Goal: Task Accomplishment & Management: Manage account settings

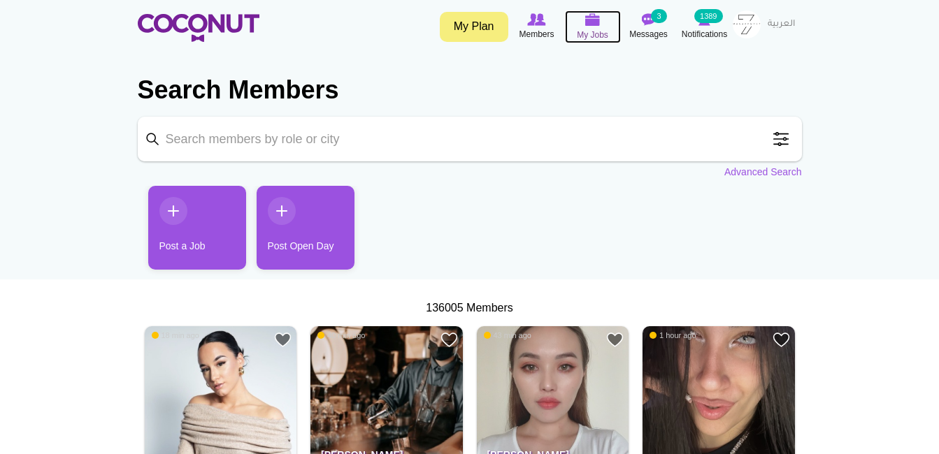
click at [600, 36] on span "My Jobs" at bounding box center [592, 35] width 31 height 14
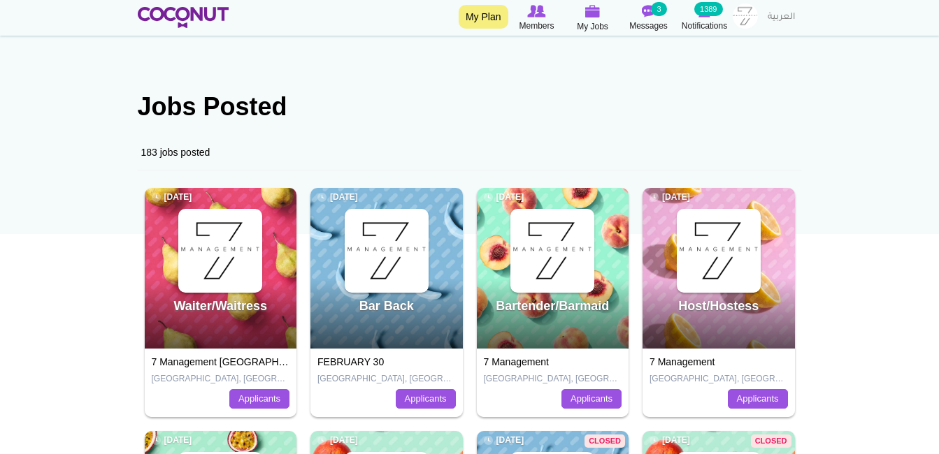
scroll to position [70, 0]
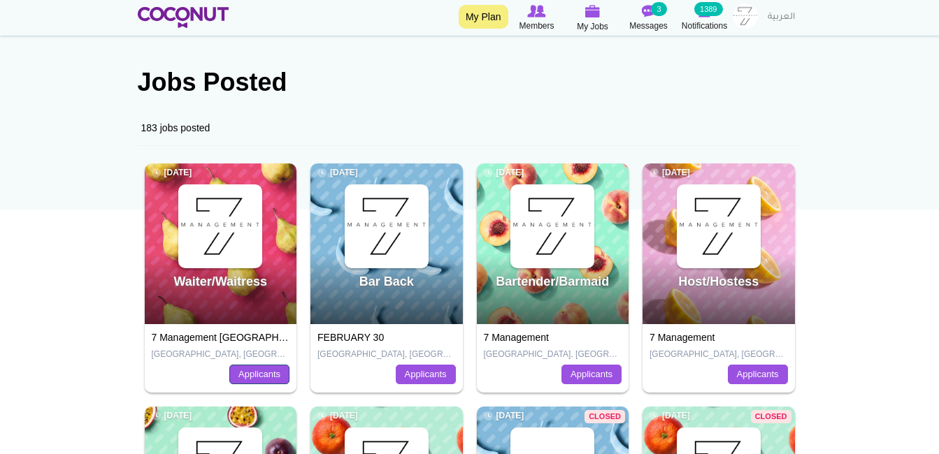
click at [249, 382] on link "Applicants" at bounding box center [259, 375] width 60 height 20
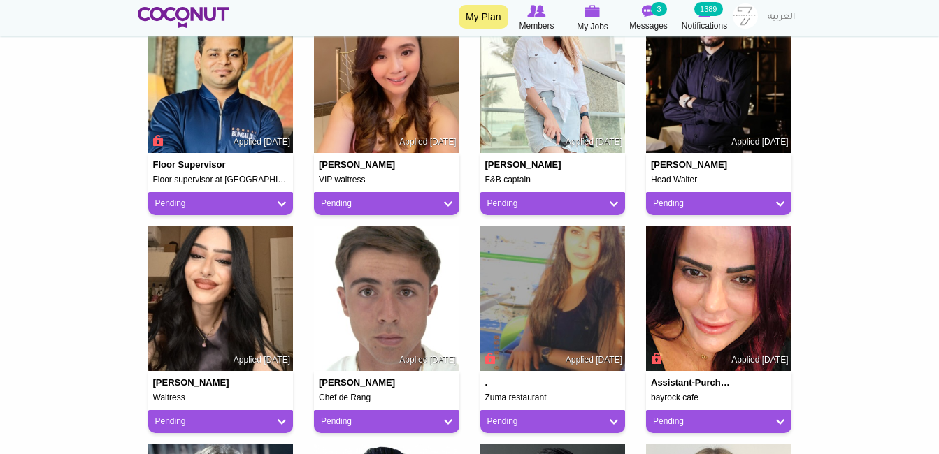
scroll to position [419, 0]
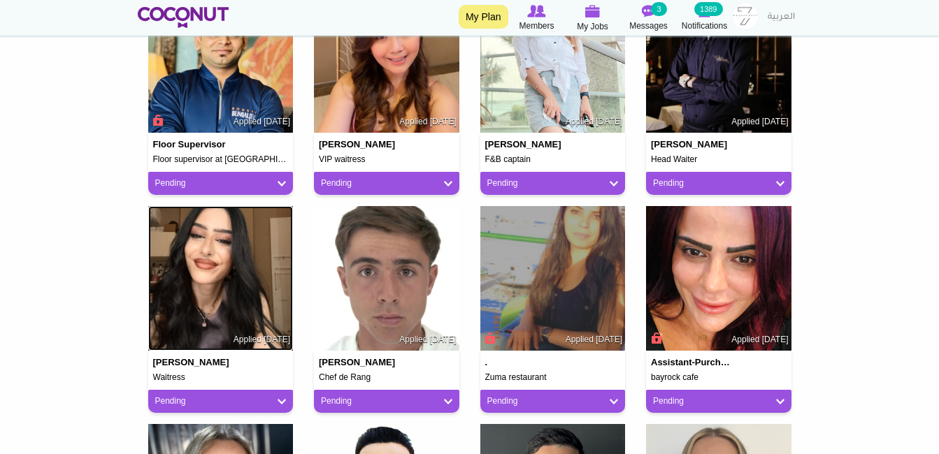
click at [247, 309] on img at bounding box center [220, 278] width 145 height 145
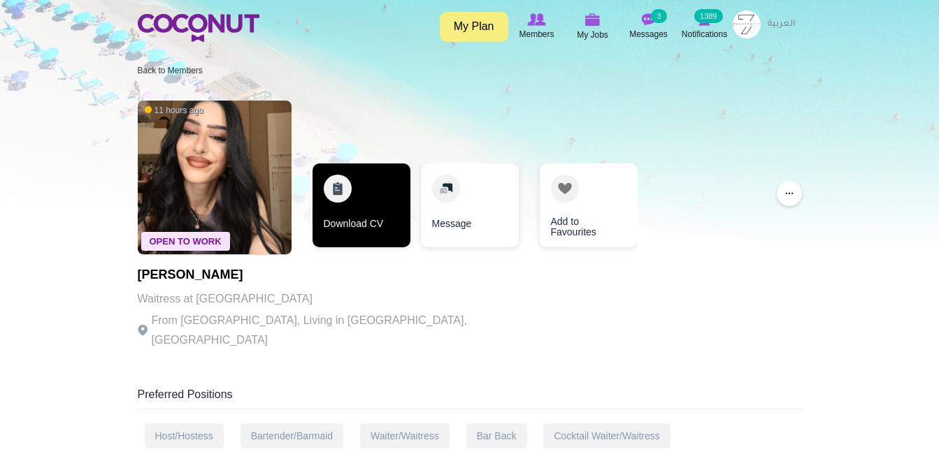
click at [372, 222] on link "Download CV" at bounding box center [361, 206] width 98 height 84
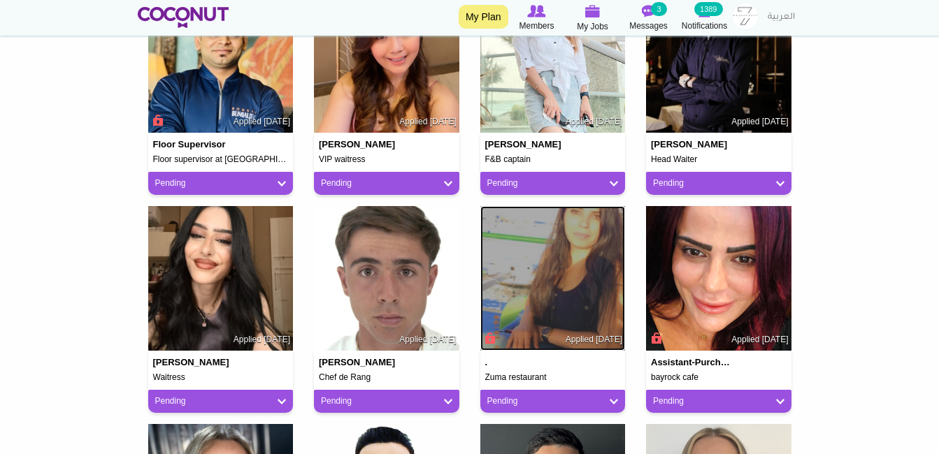
click at [544, 328] on img at bounding box center [552, 278] width 145 height 145
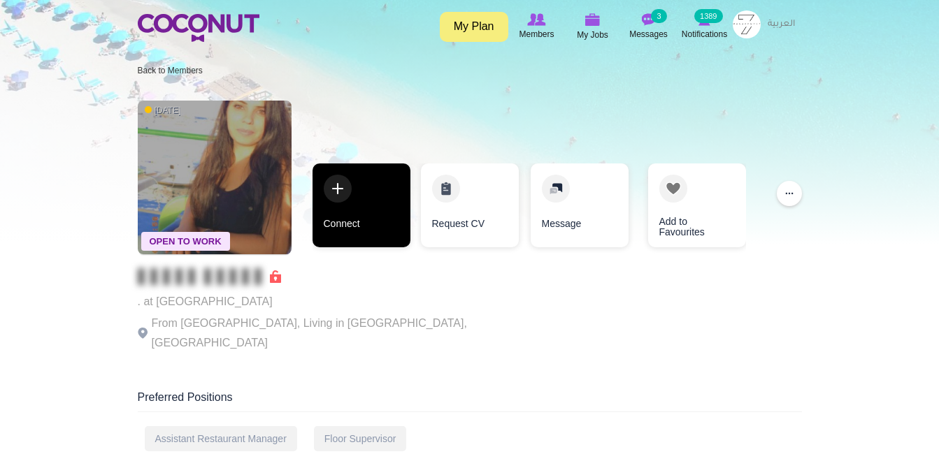
click at [394, 229] on link "Connect" at bounding box center [361, 206] width 98 height 84
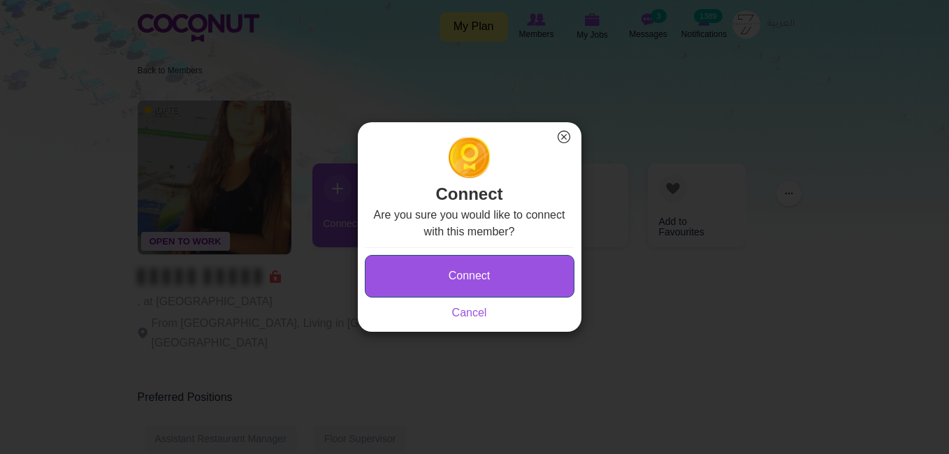
click at [439, 267] on button "Connect" at bounding box center [470, 276] width 210 height 43
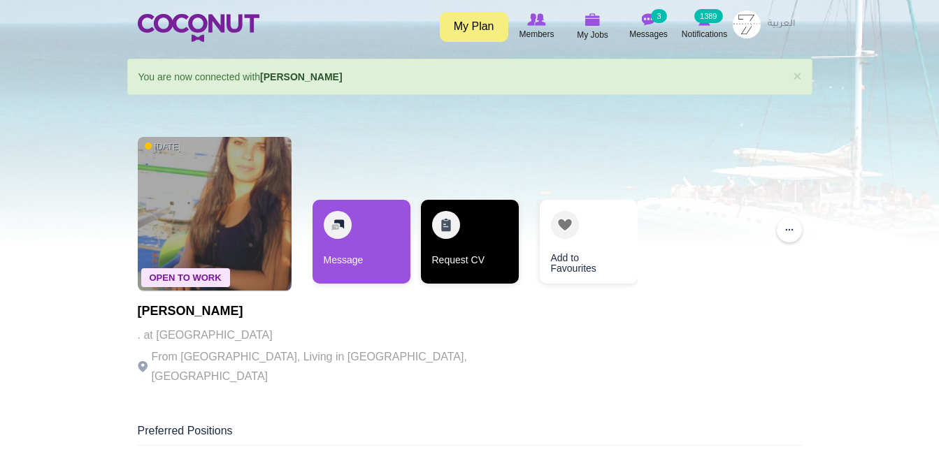
click at [437, 261] on link "Request CV" at bounding box center [470, 242] width 98 height 84
click at [462, 257] on link "Request CV" at bounding box center [470, 242] width 98 height 84
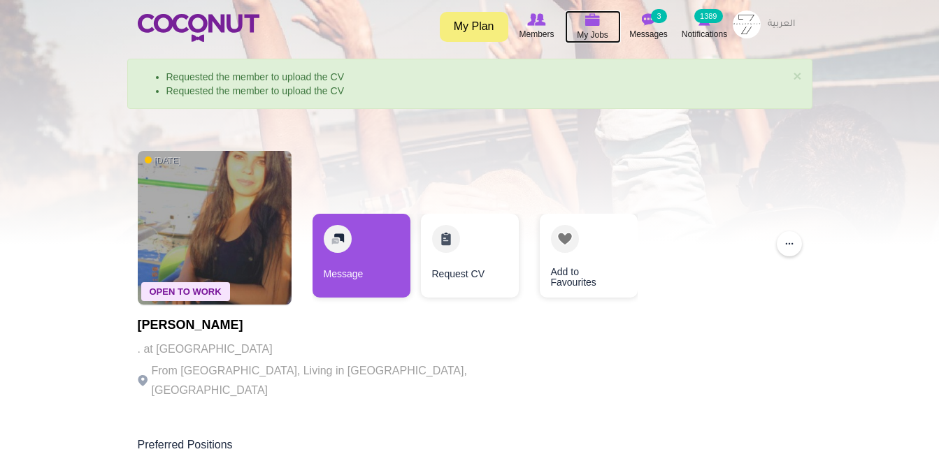
click at [596, 34] on span "My Jobs" at bounding box center [592, 35] width 31 height 14
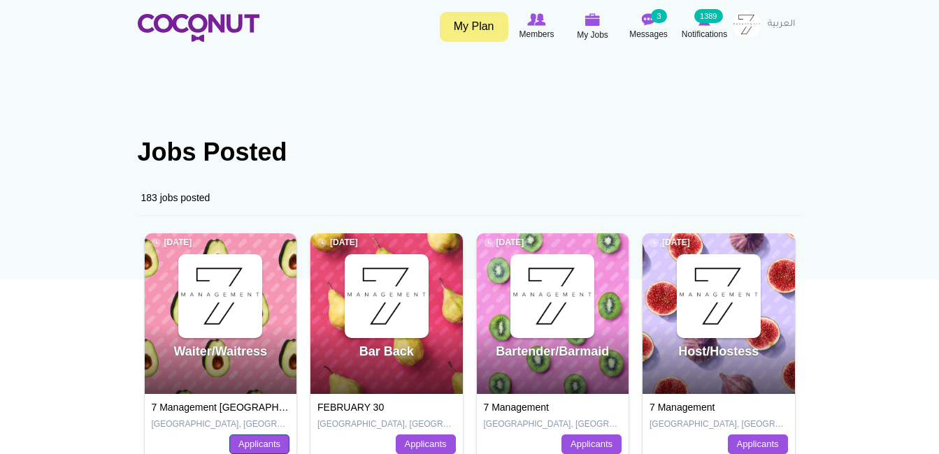
click at [253, 439] on link "Applicants" at bounding box center [259, 445] width 60 height 20
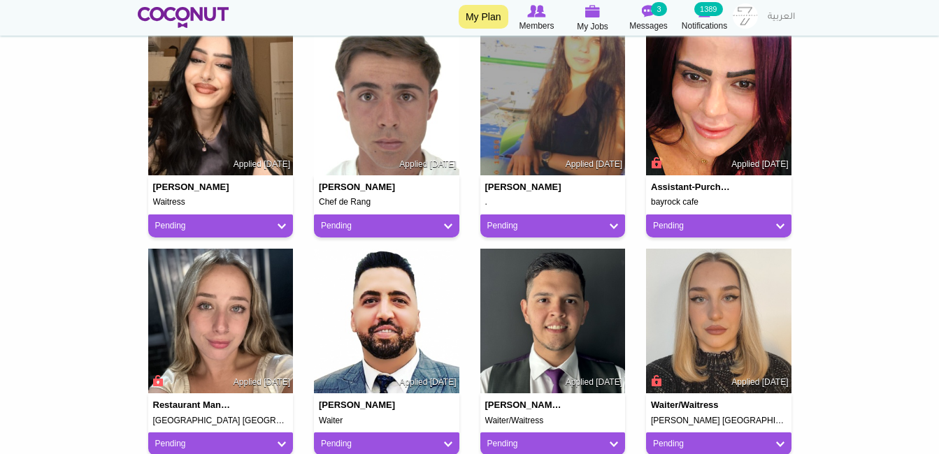
scroll to position [629, 0]
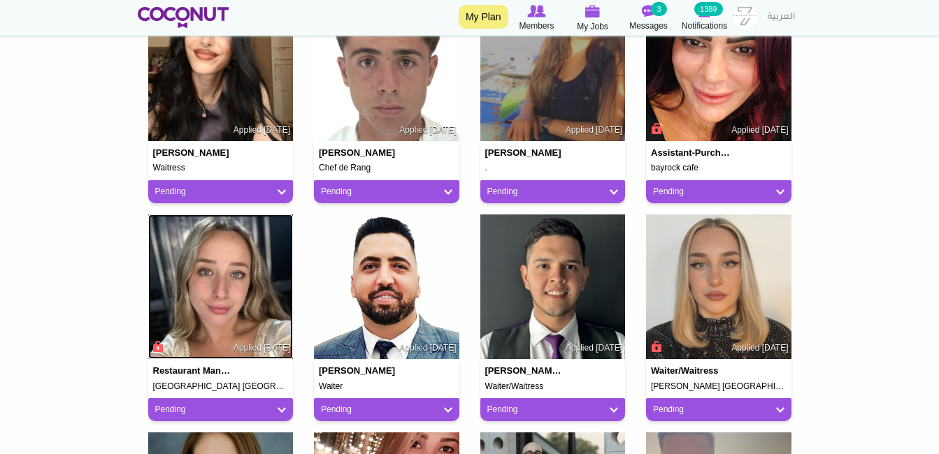
click at [229, 329] on img at bounding box center [220, 287] width 145 height 145
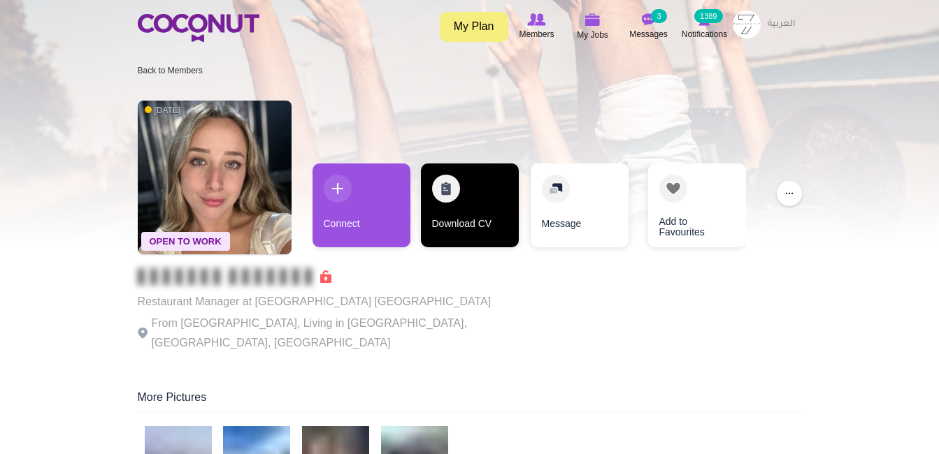
click at [453, 229] on link "Download CV" at bounding box center [470, 206] width 98 height 84
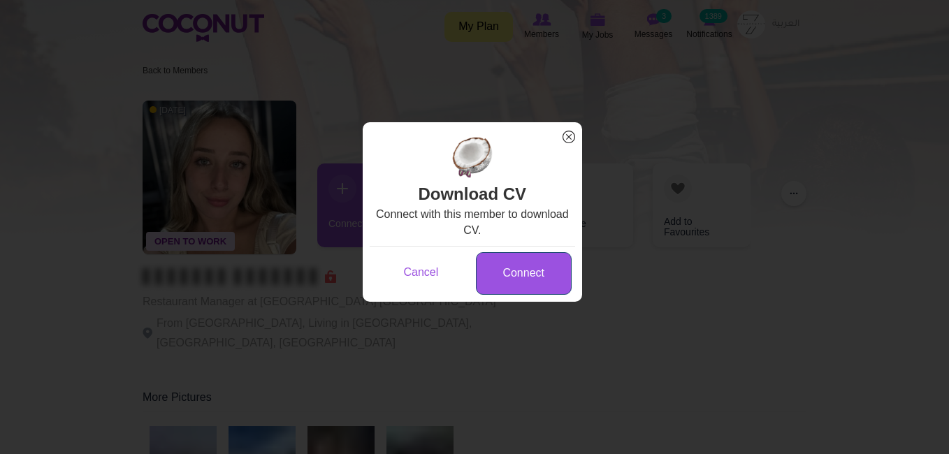
click at [495, 277] on link "Connect" at bounding box center [524, 273] width 96 height 43
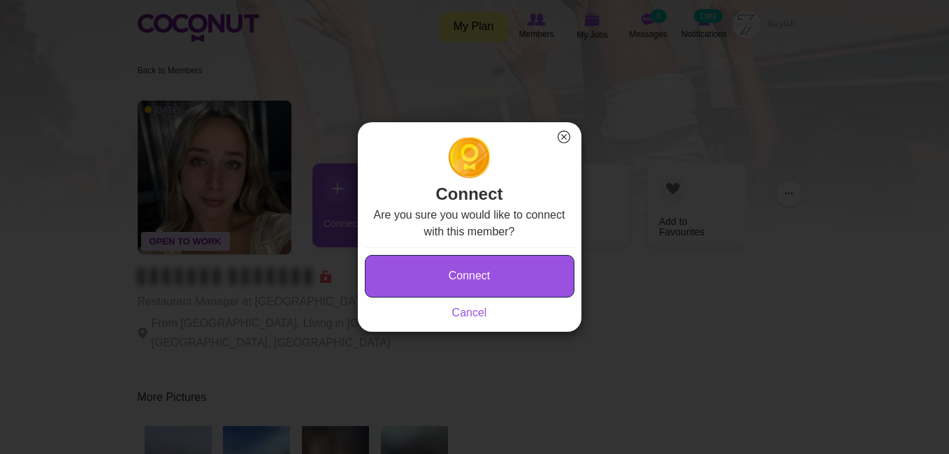
click at [495, 277] on button "Connect" at bounding box center [470, 276] width 210 height 43
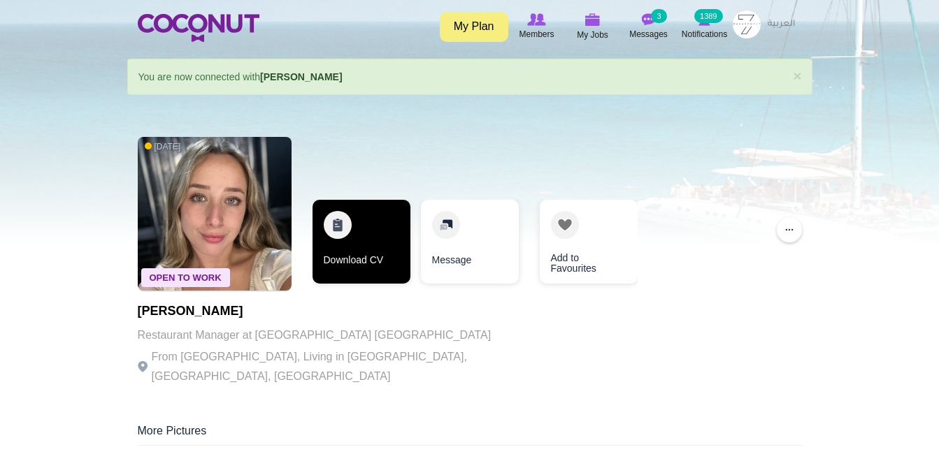
click at [372, 254] on link "Download CV" at bounding box center [361, 242] width 98 height 84
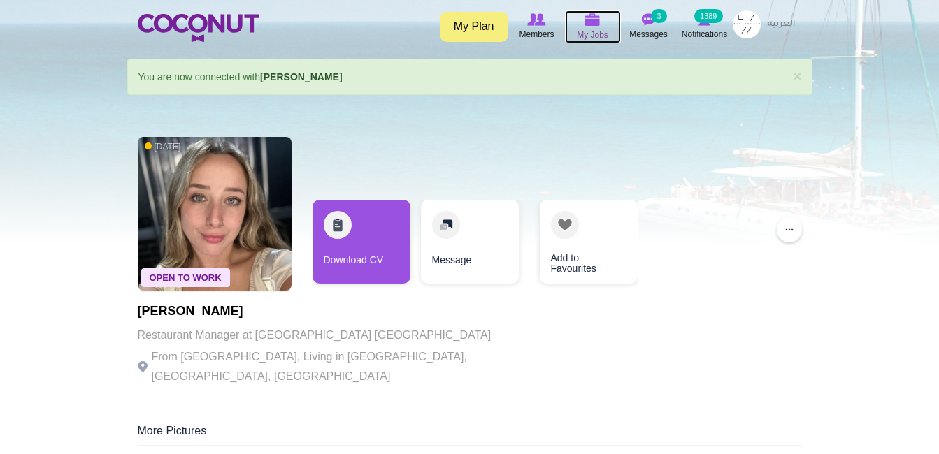
click at [602, 22] on icon at bounding box center [592, 20] width 53 height 16
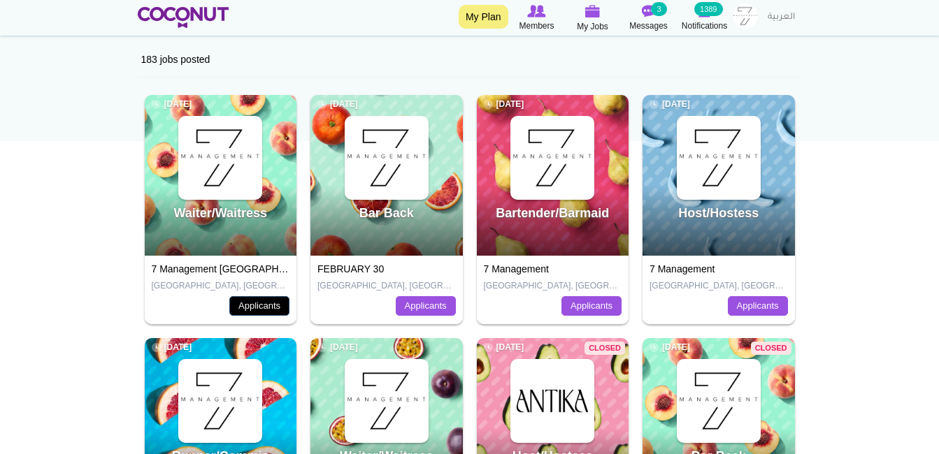
scroll to position [140, 0]
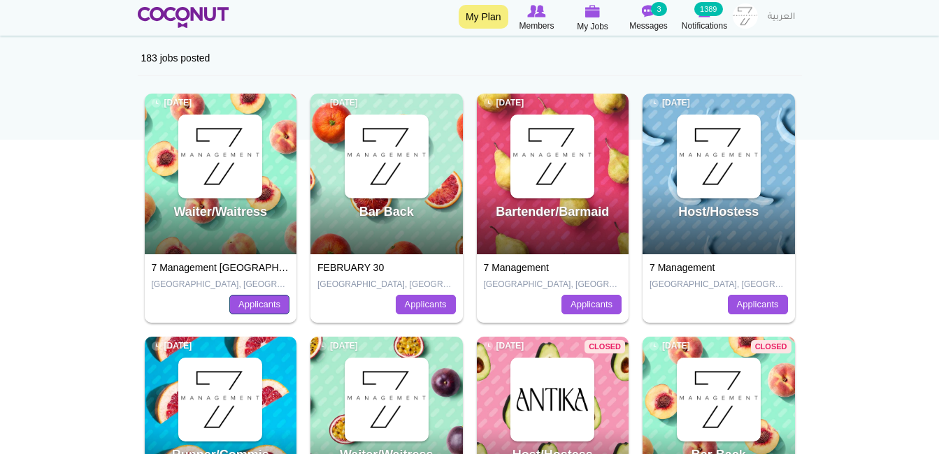
click at [248, 299] on link "Applicants" at bounding box center [259, 305] width 60 height 20
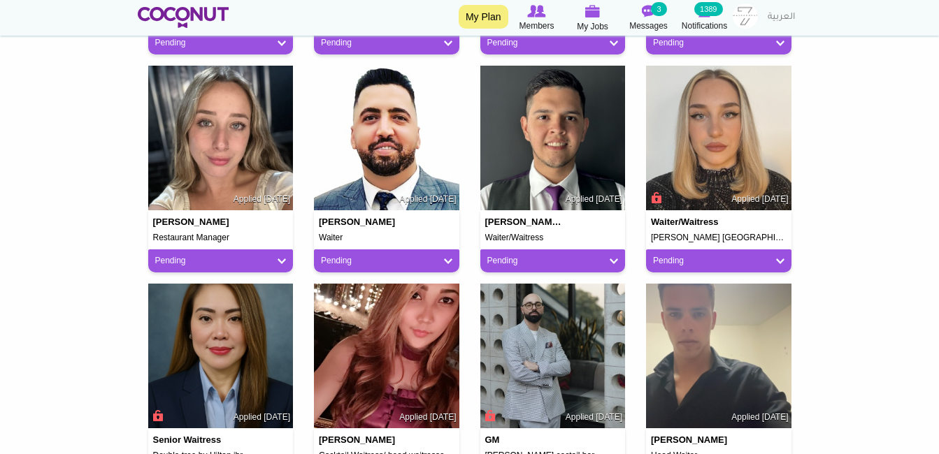
scroll to position [699, 0]
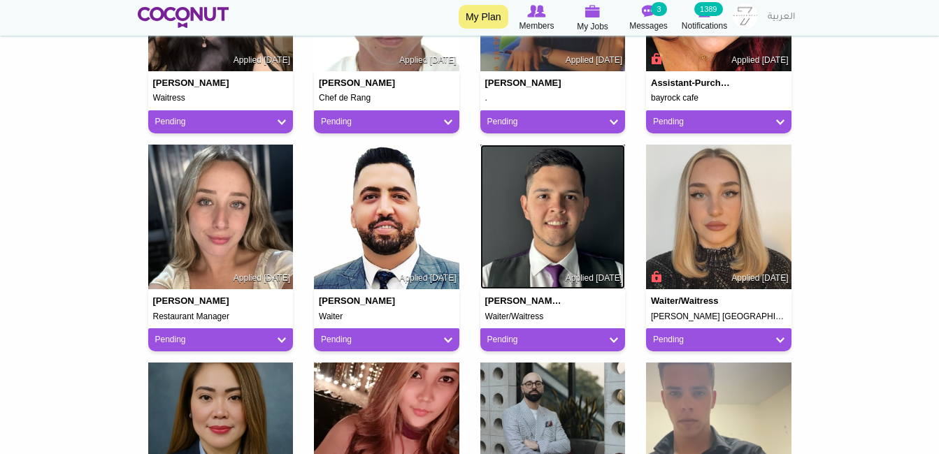
click at [603, 266] on img at bounding box center [552, 217] width 145 height 145
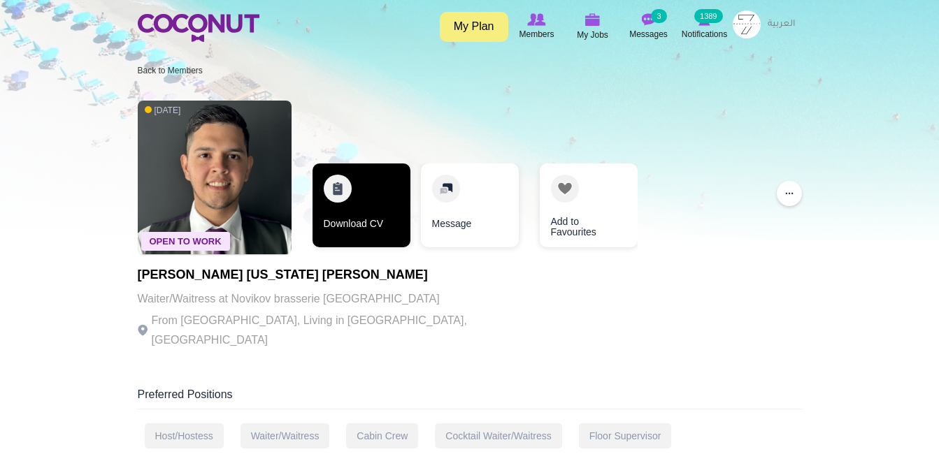
click at [328, 217] on link "Download CV" at bounding box center [361, 206] width 98 height 84
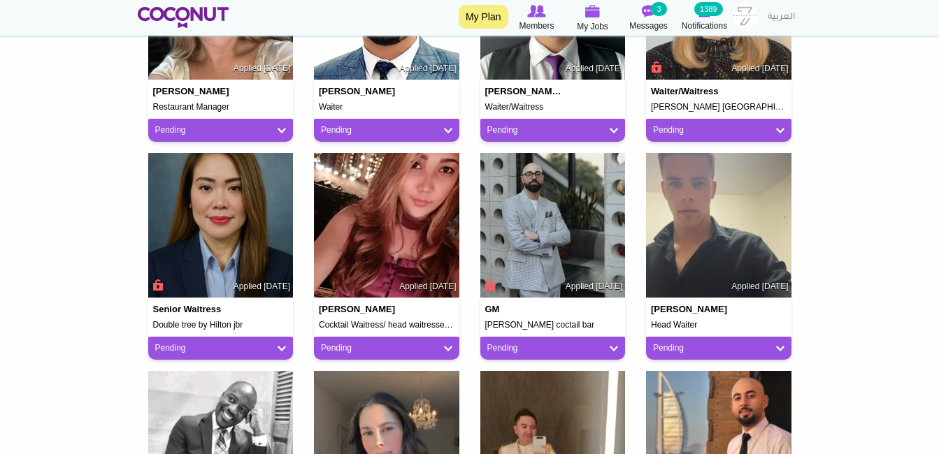
scroll to position [769, 0]
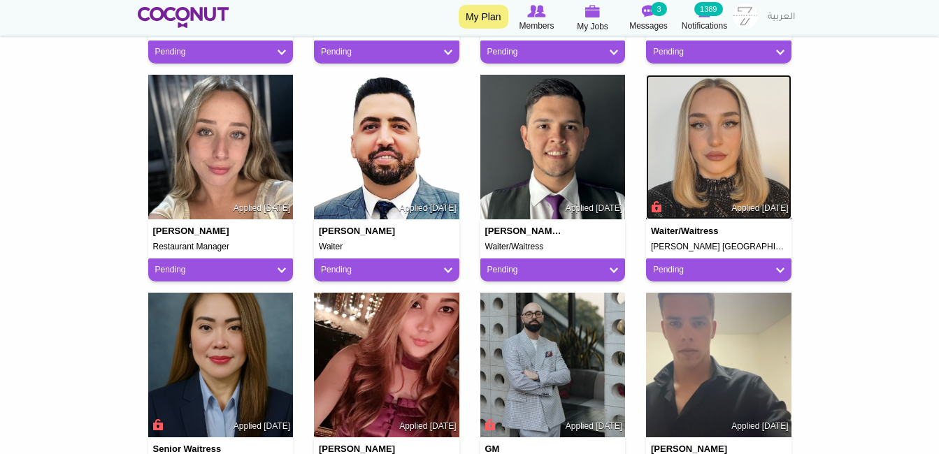
click at [711, 190] on img at bounding box center [718, 147] width 145 height 145
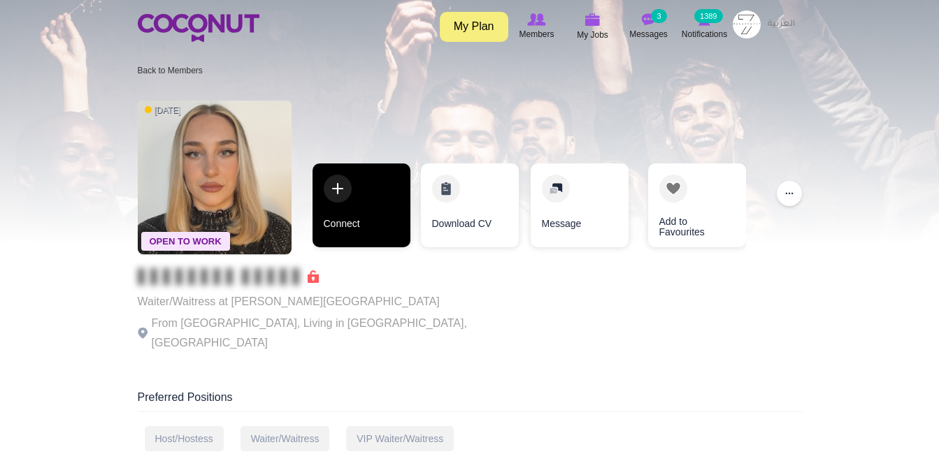
click at [361, 234] on link "Connect" at bounding box center [361, 206] width 98 height 84
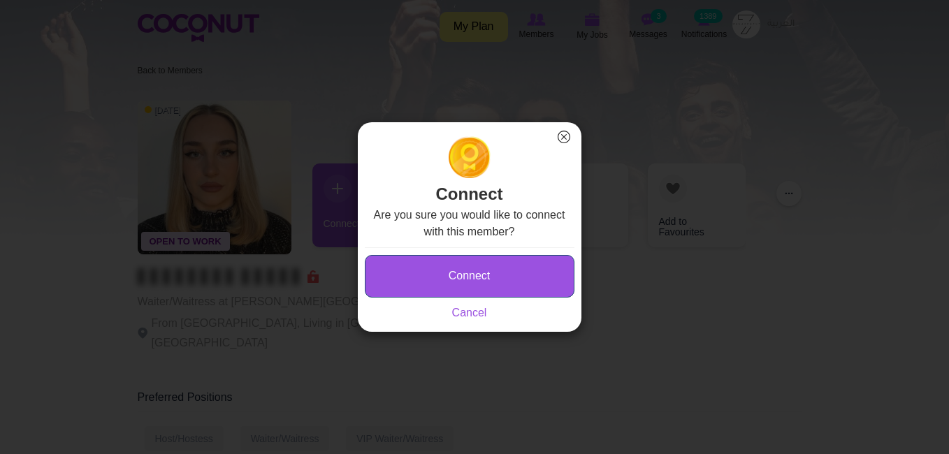
click at [515, 277] on button "Connect" at bounding box center [470, 276] width 210 height 43
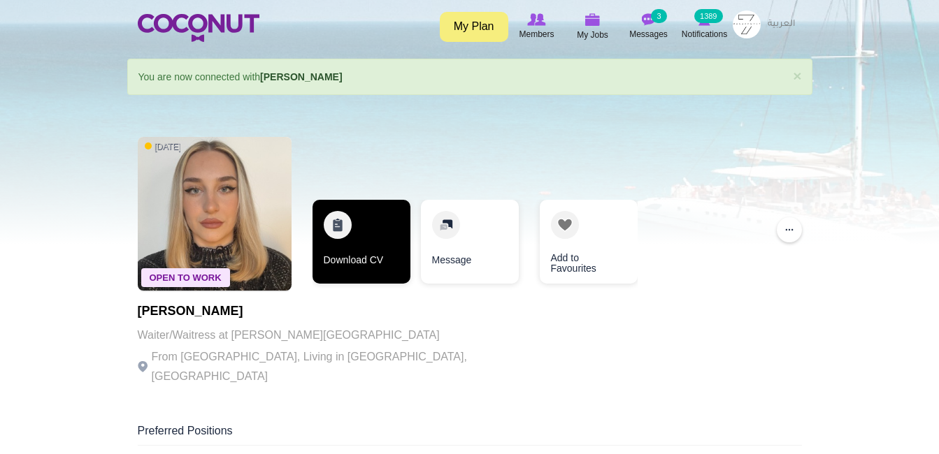
click at [371, 239] on link "Download CV" at bounding box center [361, 242] width 98 height 84
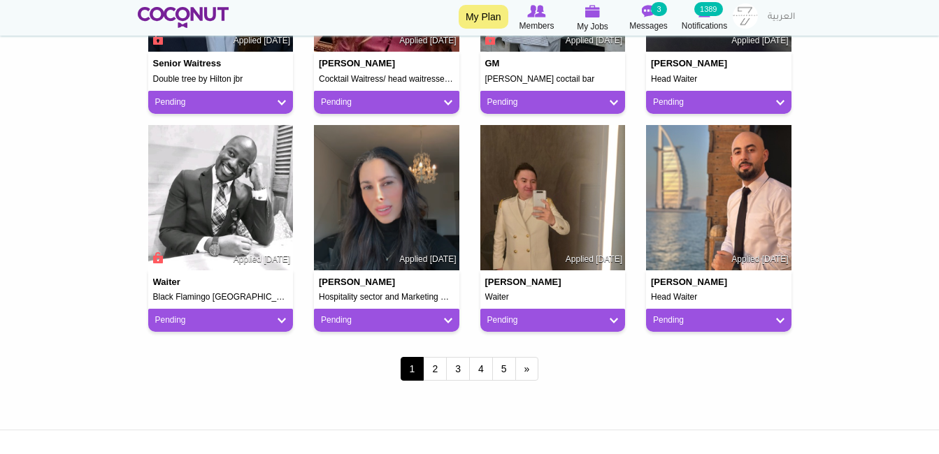
scroll to position [1188, 0]
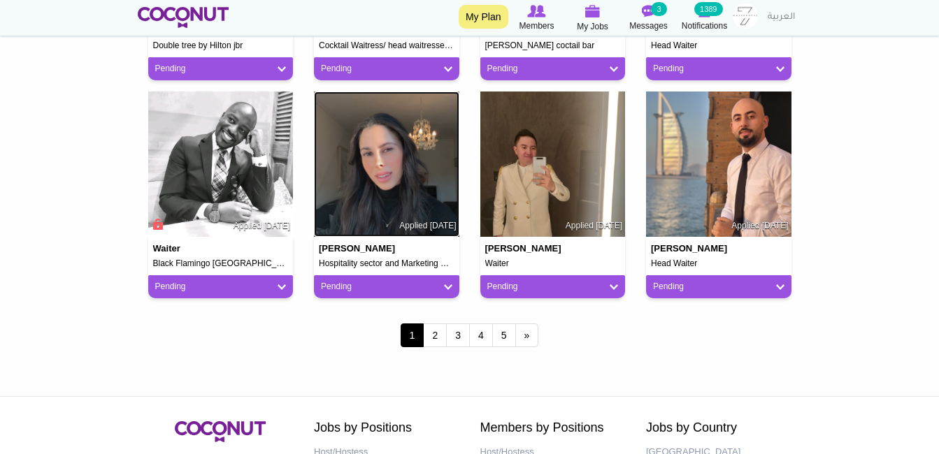
click at [404, 208] on img at bounding box center [386, 164] width 145 height 145
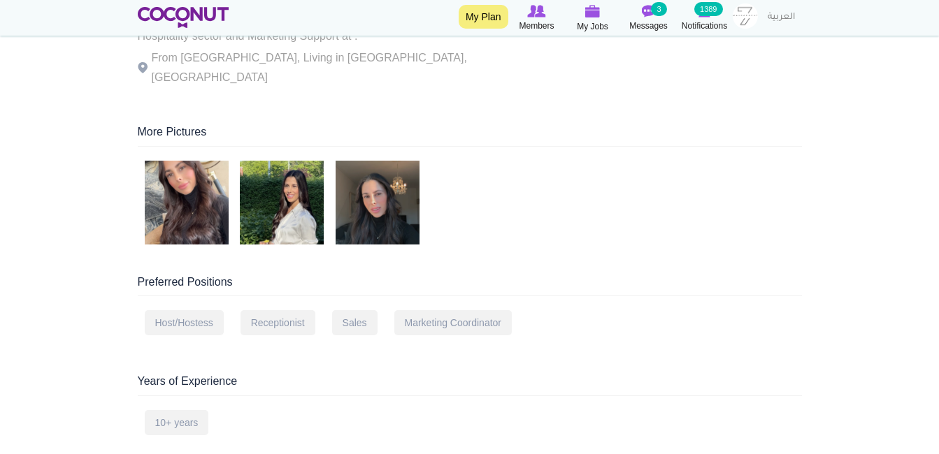
scroll to position [70, 0]
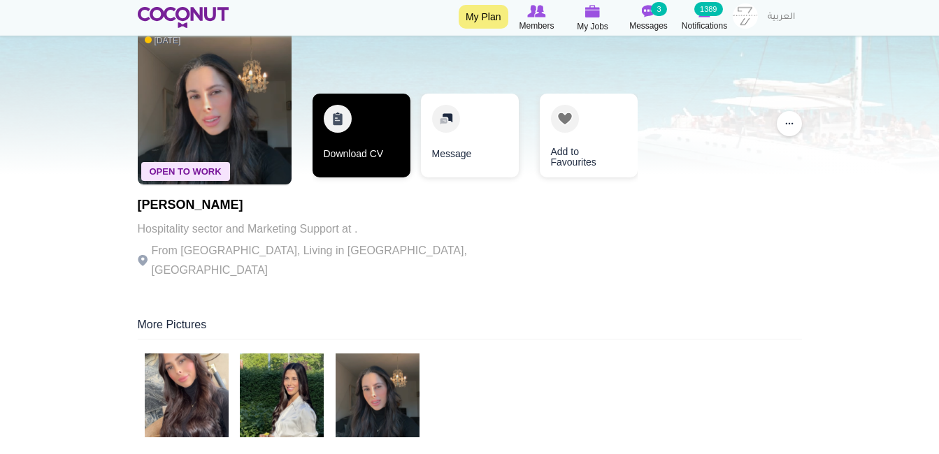
click at [354, 160] on link "Download CV" at bounding box center [361, 136] width 98 height 84
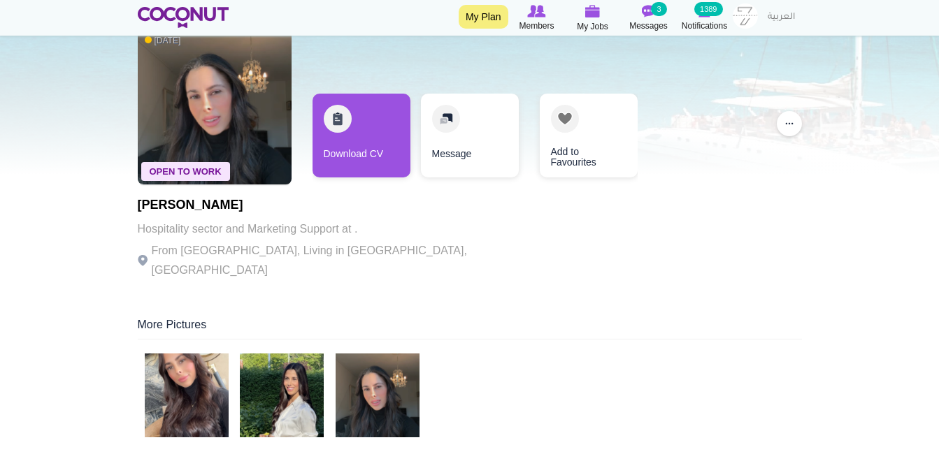
scroll to position [0, 0]
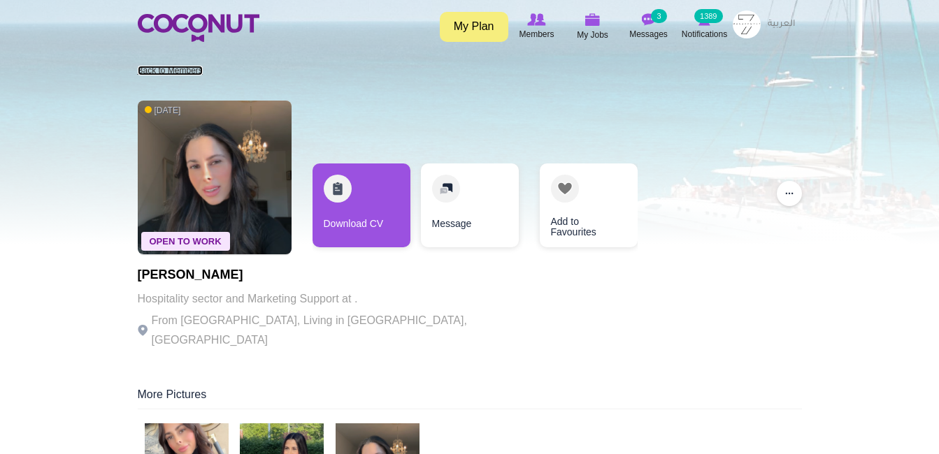
click at [170, 71] on link "Back to Members" at bounding box center [170, 71] width 65 height 10
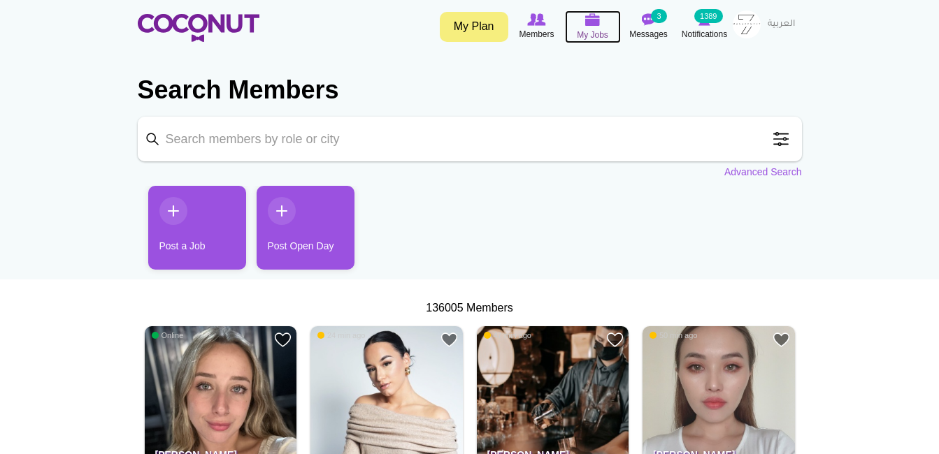
click at [598, 18] on img at bounding box center [592, 19] width 15 height 13
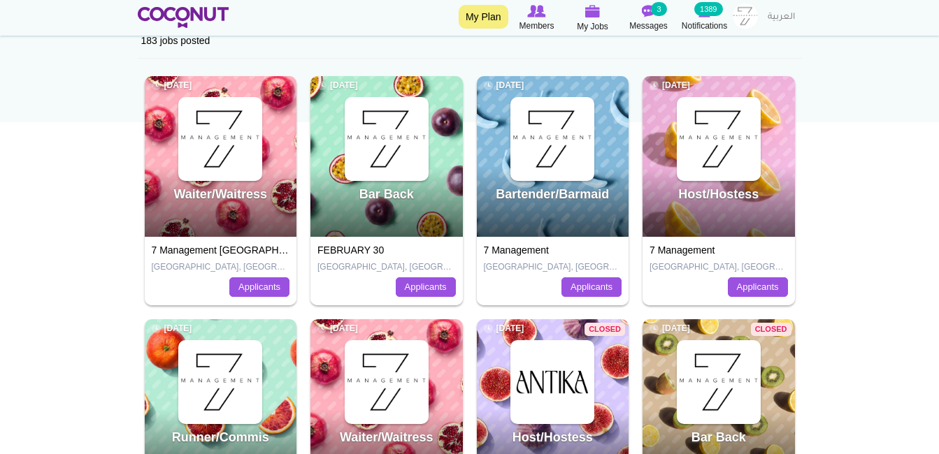
scroll to position [210, 0]
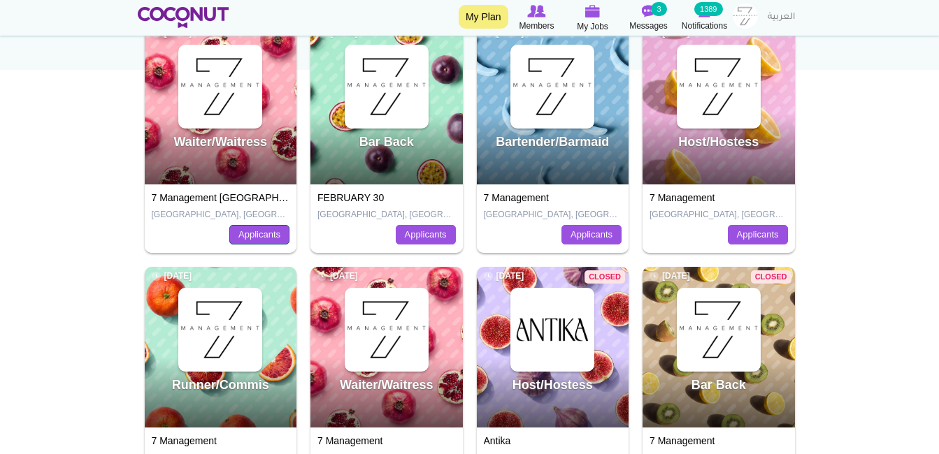
click at [270, 239] on link "Applicants" at bounding box center [259, 235] width 60 height 20
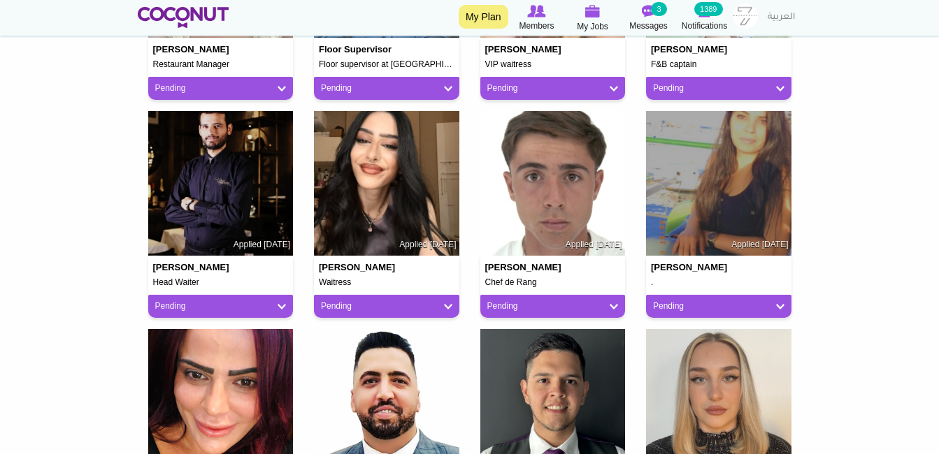
scroll to position [489, 0]
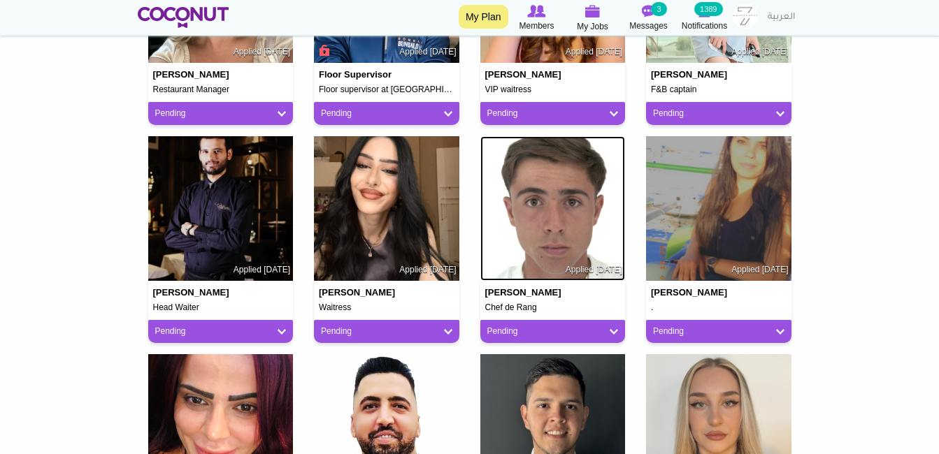
click at [589, 259] on img at bounding box center [552, 208] width 145 height 145
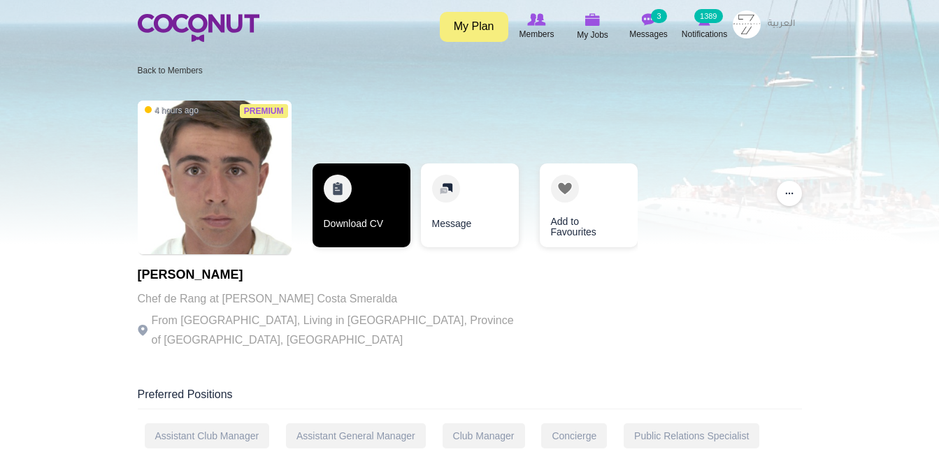
click at [378, 223] on link "Download CV" at bounding box center [361, 206] width 98 height 84
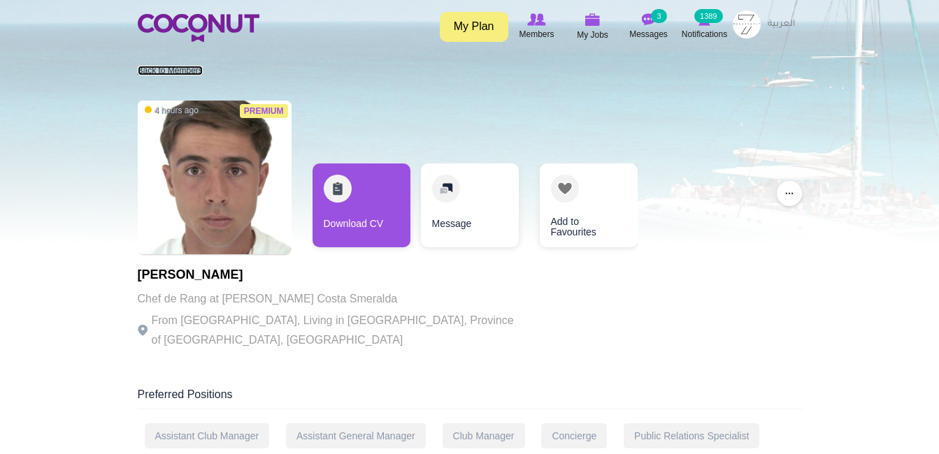
click at [147, 73] on link "Back to Members" at bounding box center [170, 71] width 65 height 10
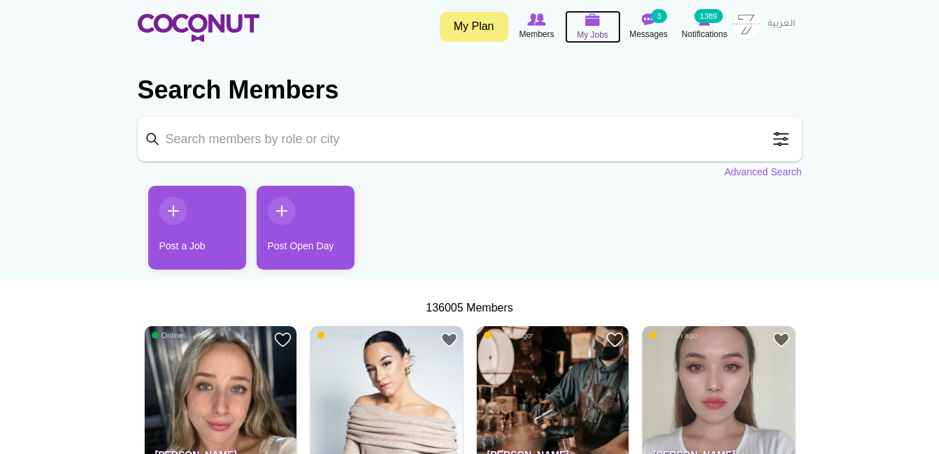
click at [588, 26] on img at bounding box center [592, 19] width 15 height 13
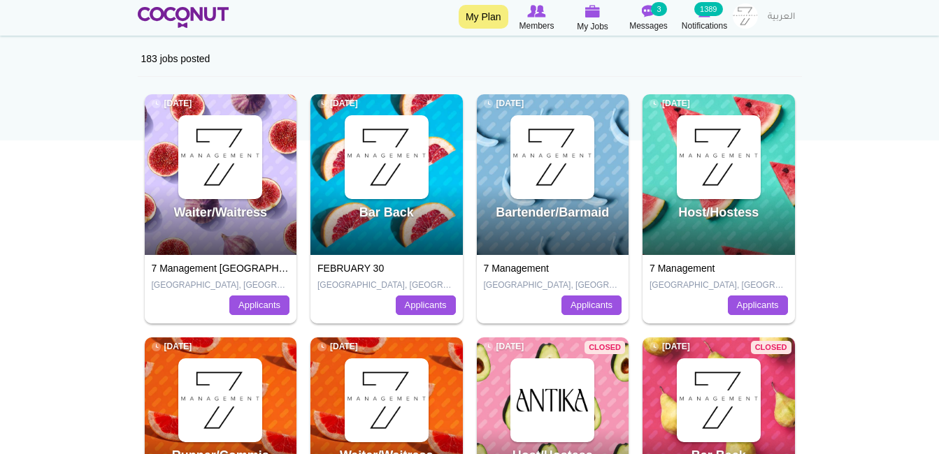
scroll to position [140, 0]
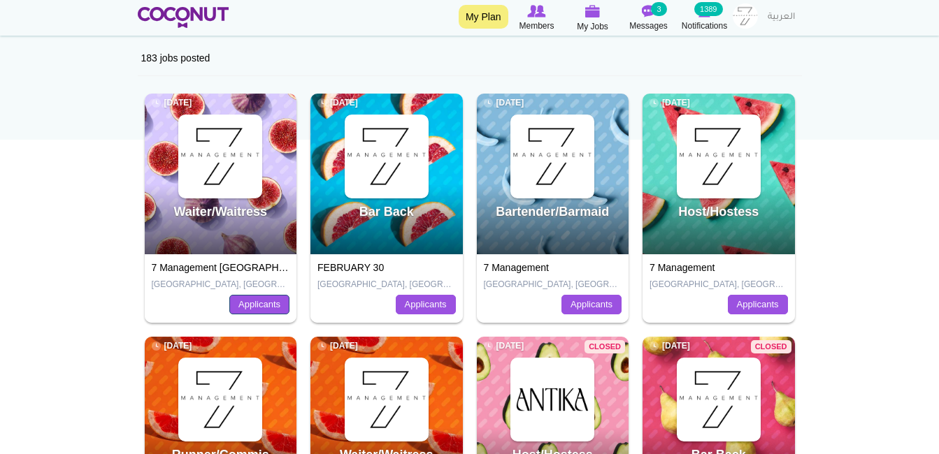
click at [240, 313] on link "Applicants" at bounding box center [259, 305] width 60 height 20
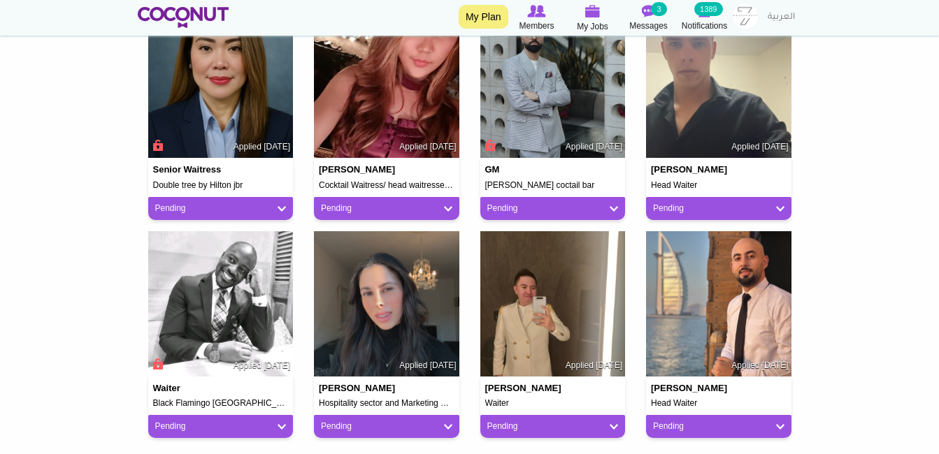
scroll to position [1188, 0]
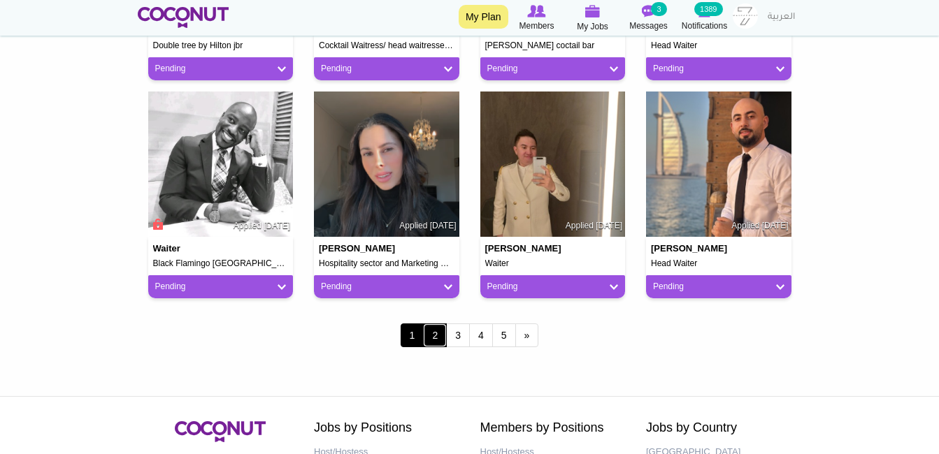
click at [433, 333] on link "2" at bounding box center [435, 336] width 24 height 24
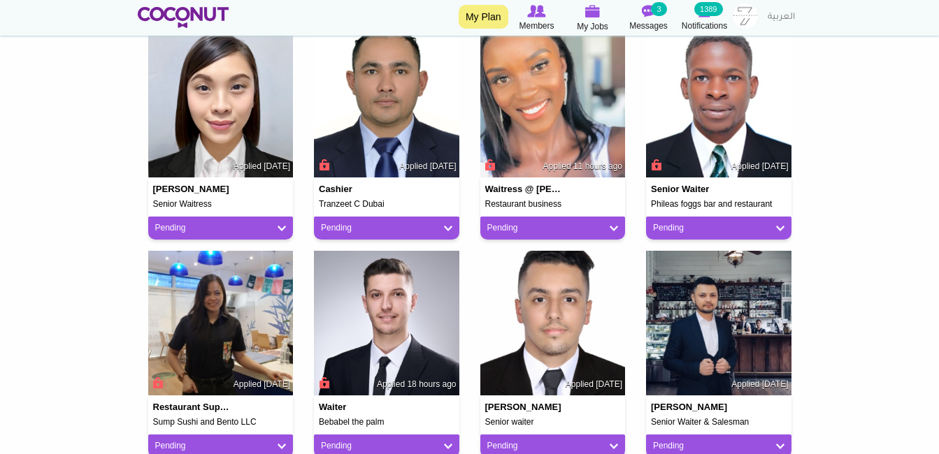
scroll to position [349, 0]
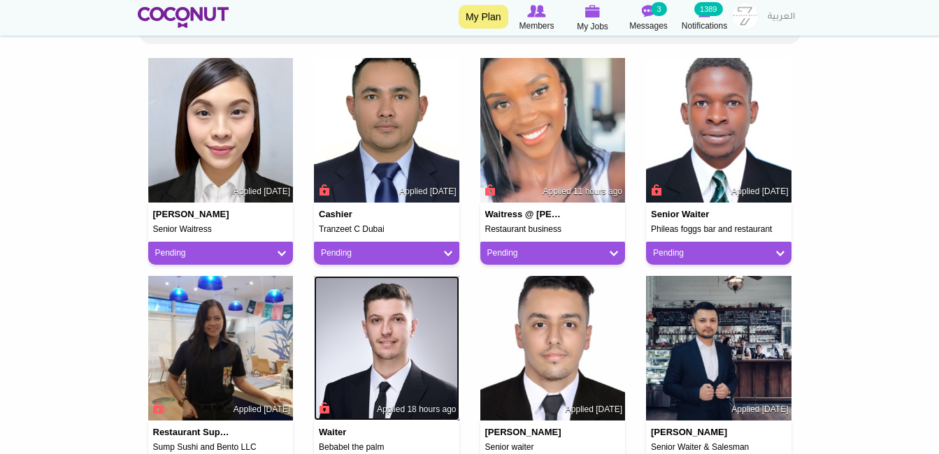
click at [365, 342] on img at bounding box center [386, 348] width 145 height 145
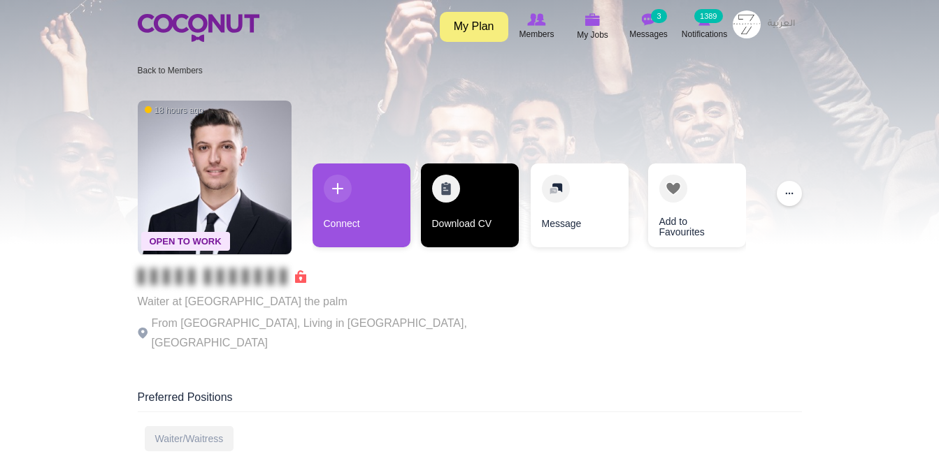
click at [436, 224] on link "Download CV" at bounding box center [470, 206] width 98 height 84
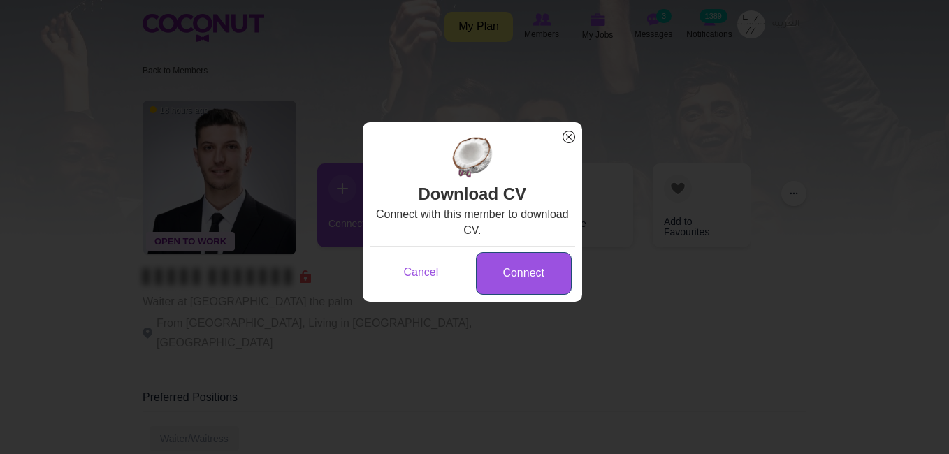
click at [491, 261] on link "Connect" at bounding box center [524, 273] width 96 height 43
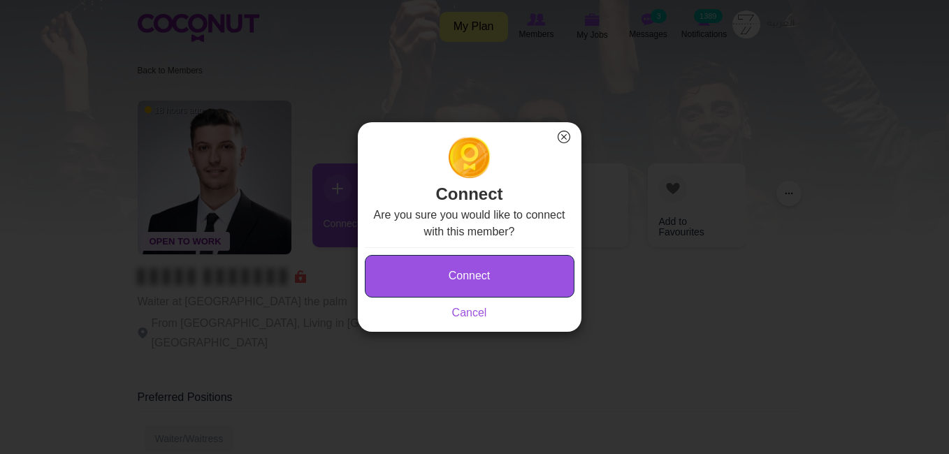
click at [491, 261] on button "Connect" at bounding box center [470, 276] width 210 height 43
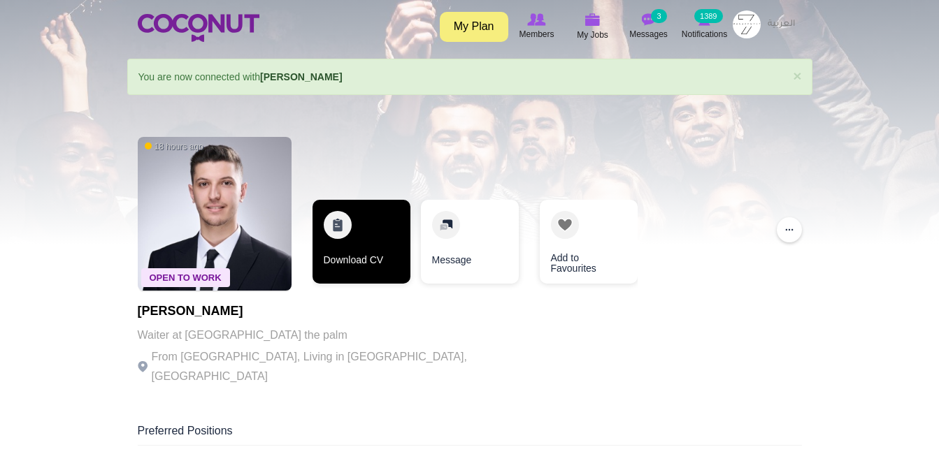
click at [356, 262] on link "Download CV" at bounding box center [361, 242] width 98 height 84
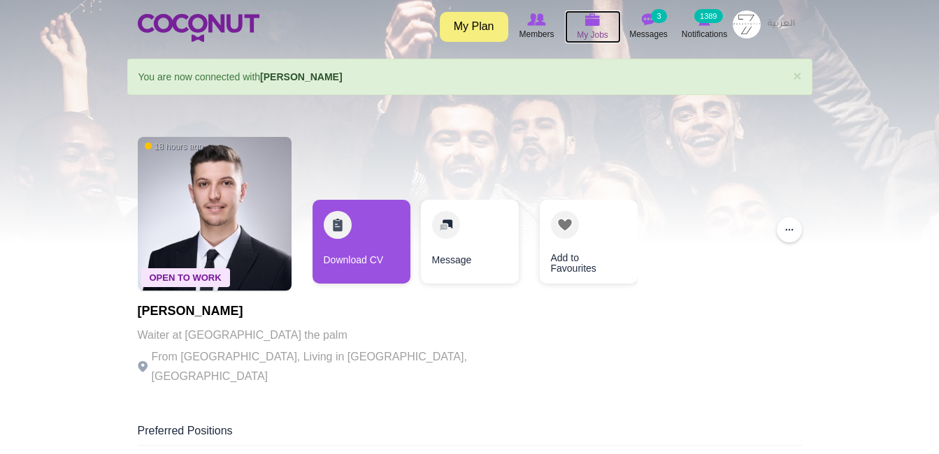
click at [609, 26] on icon at bounding box center [592, 20] width 53 height 16
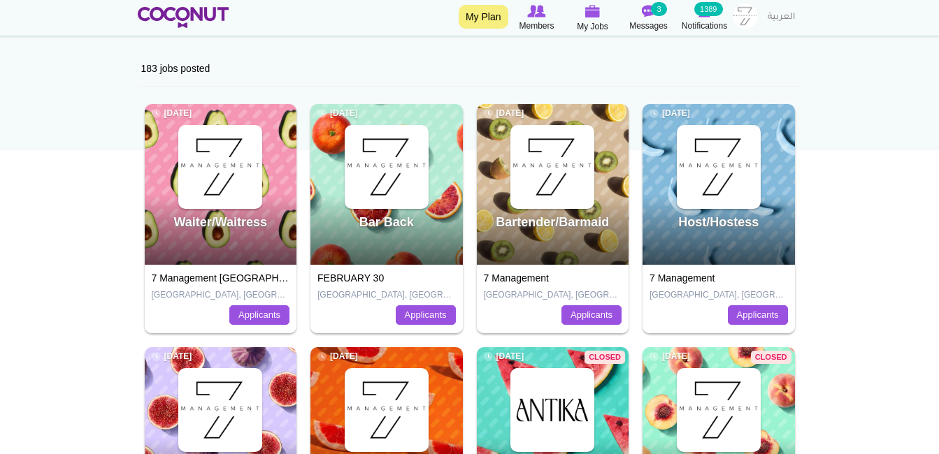
scroll to position [140, 0]
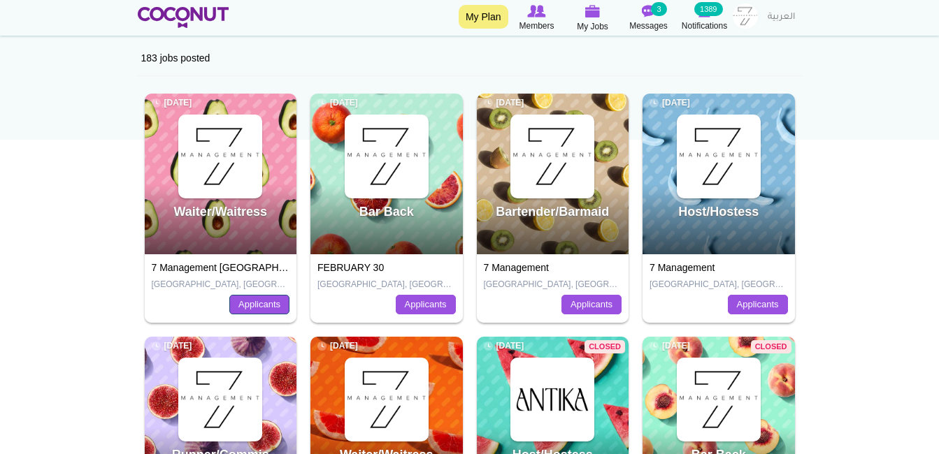
click at [267, 307] on link "Applicants" at bounding box center [259, 305] width 60 height 20
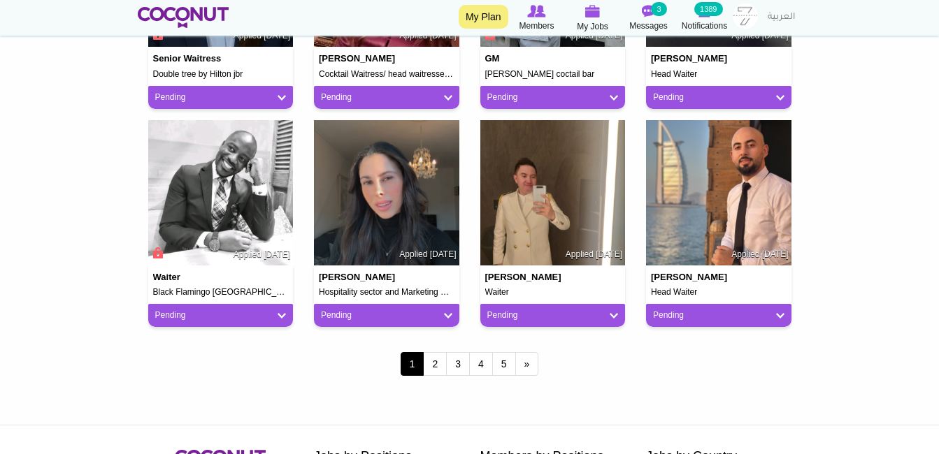
scroll to position [1188, 0]
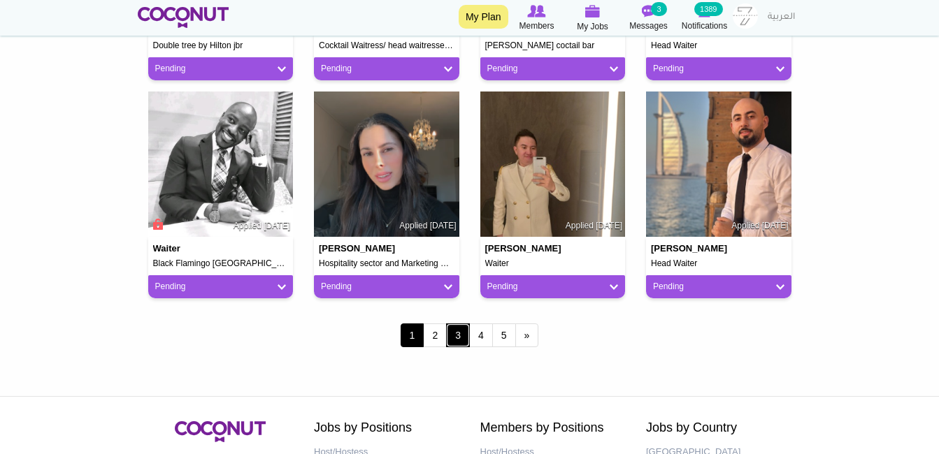
click at [459, 335] on link "3" at bounding box center [458, 336] width 24 height 24
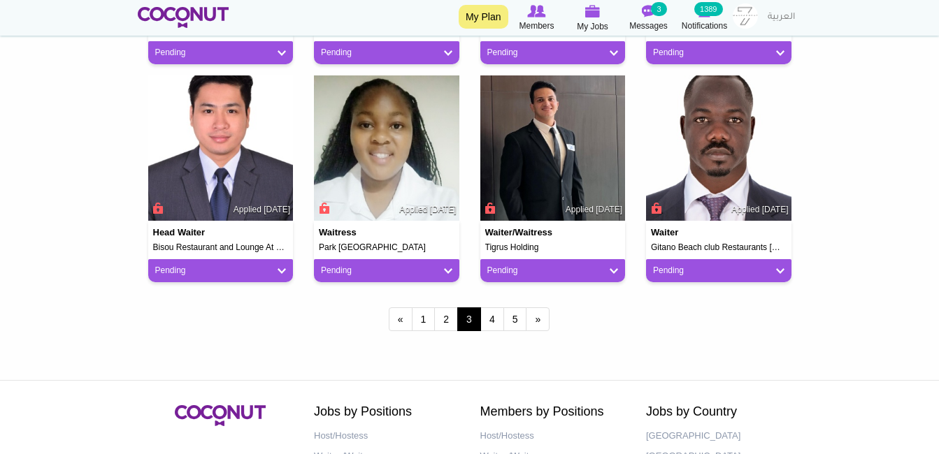
scroll to position [1118, 0]
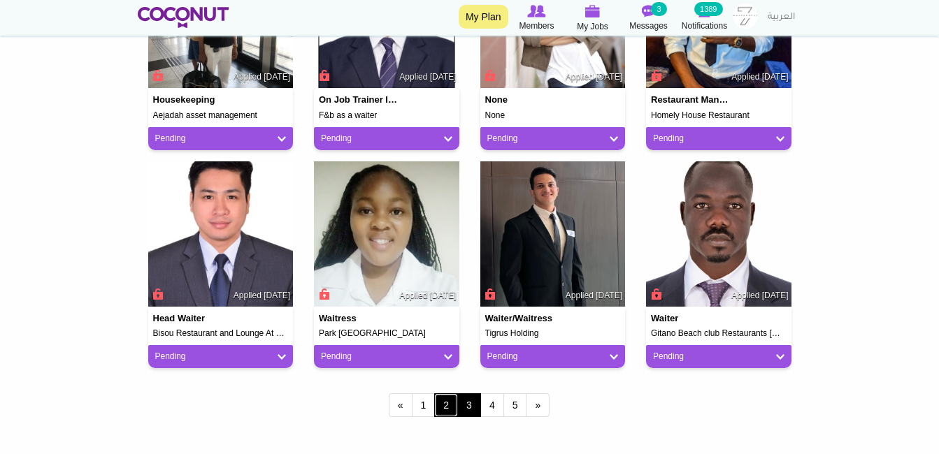
click at [446, 398] on link "2" at bounding box center [446, 405] width 24 height 24
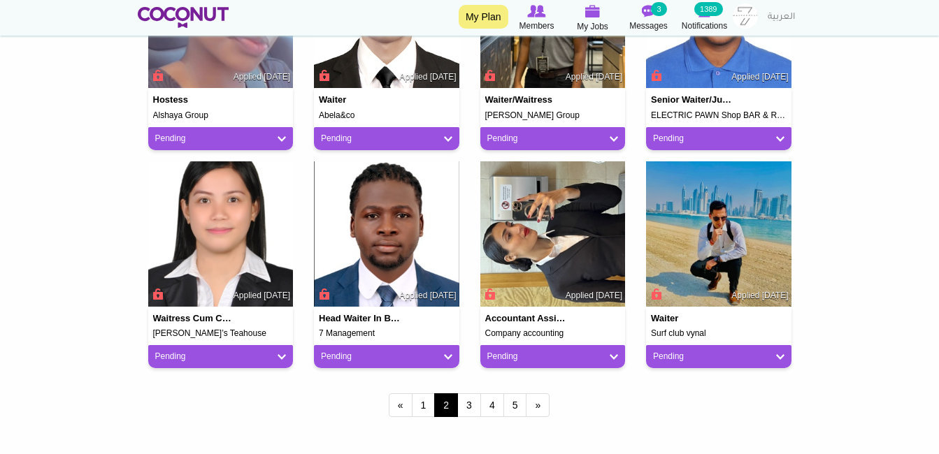
scroll to position [1188, 0]
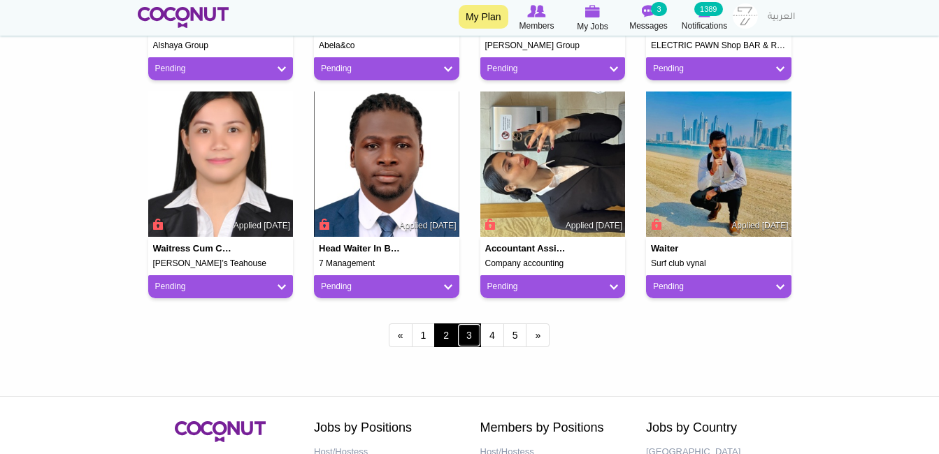
click at [475, 333] on link "3" at bounding box center [469, 336] width 24 height 24
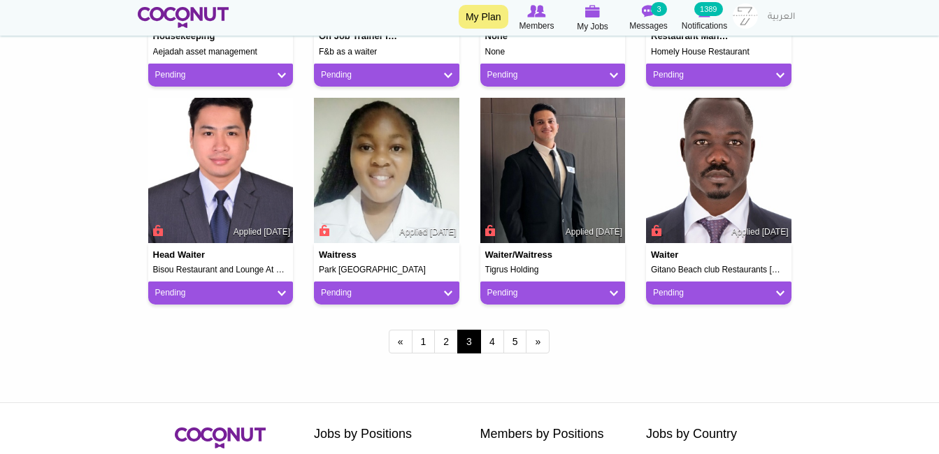
scroll to position [1188, 0]
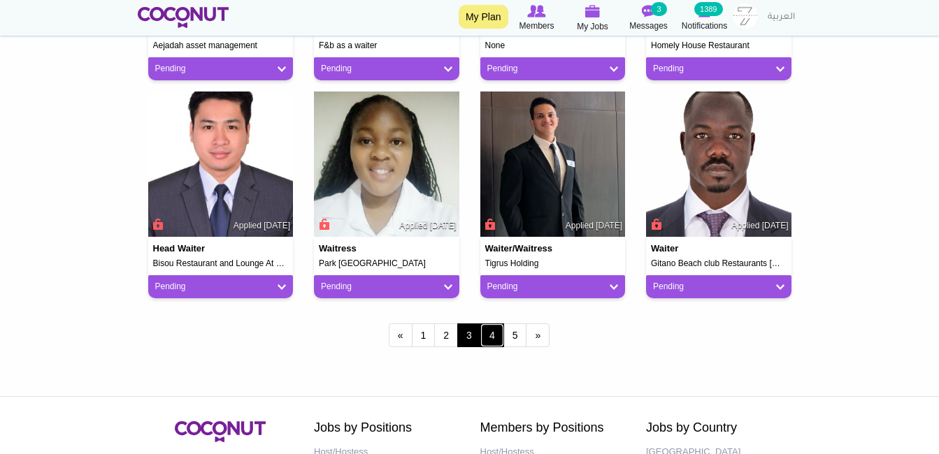
click at [498, 336] on link "4" at bounding box center [492, 336] width 24 height 24
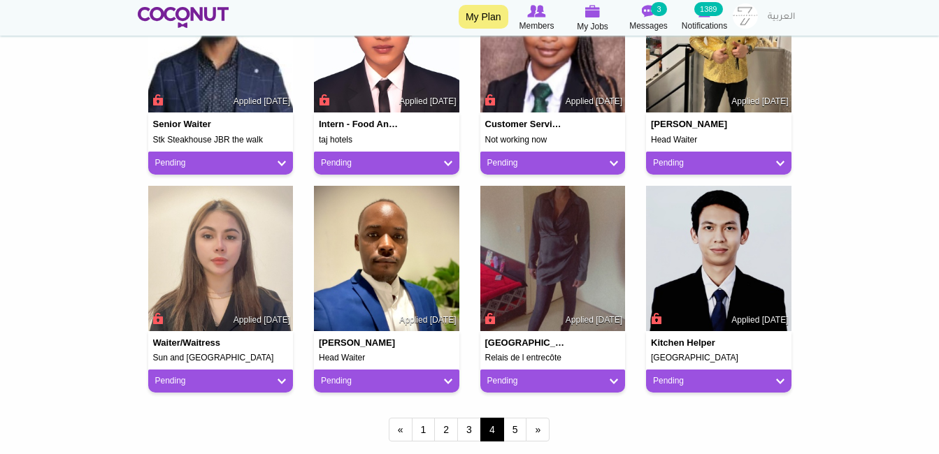
scroll to position [1118, 0]
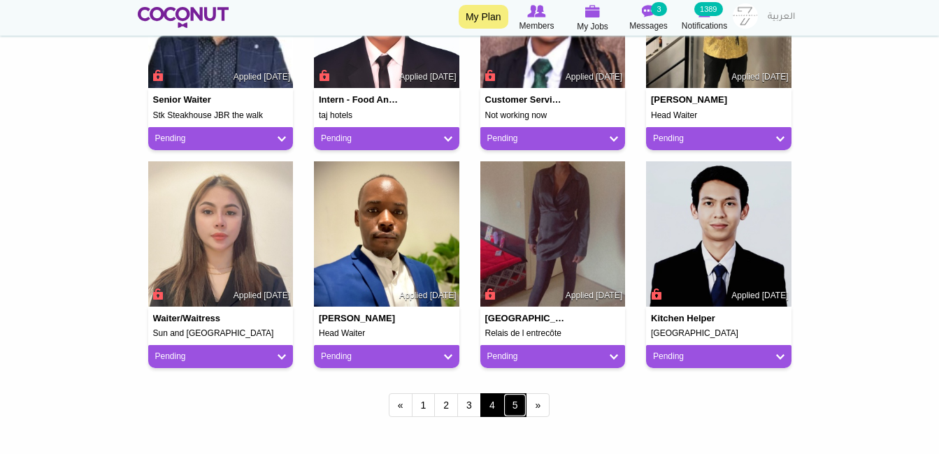
click at [510, 398] on link "5" at bounding box center [515, 405] width 24 height 24
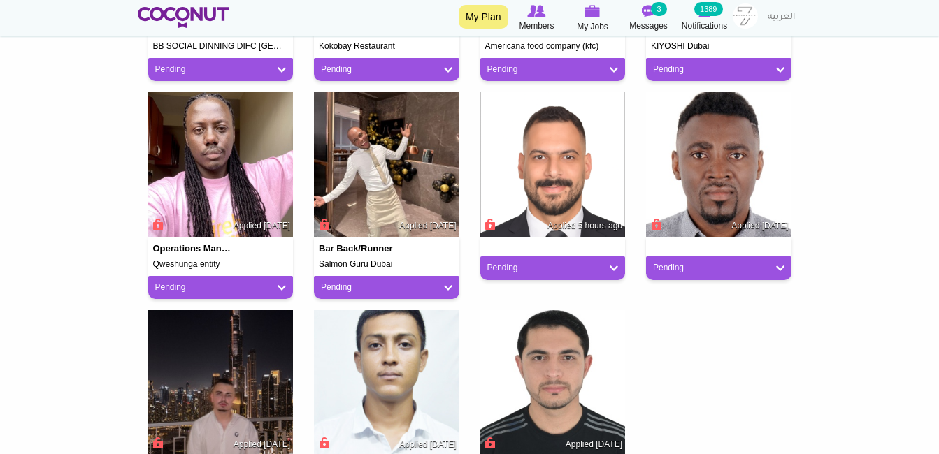
scroll to position [1048, 0]
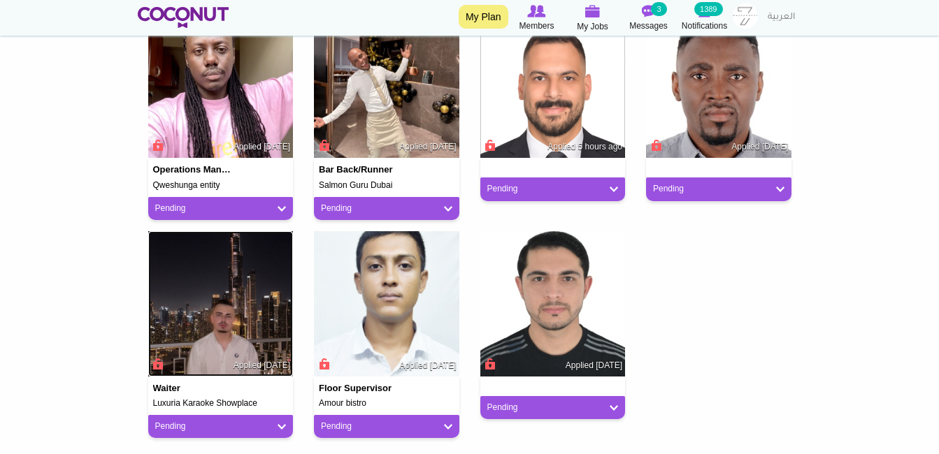
click at [217, 351] on img at bounding box center [220, 303] width 145 height 145
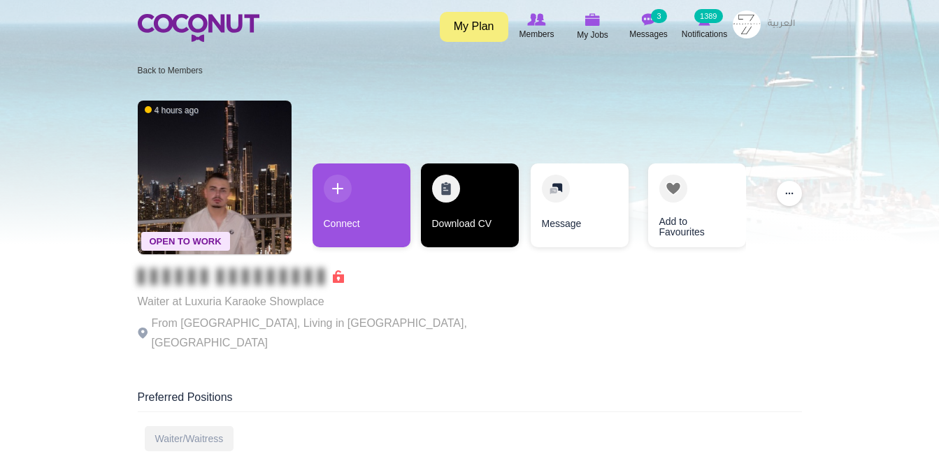
click at [487, 231] on link "Download CV" at bounding box center [470, 206] width 98 height 84
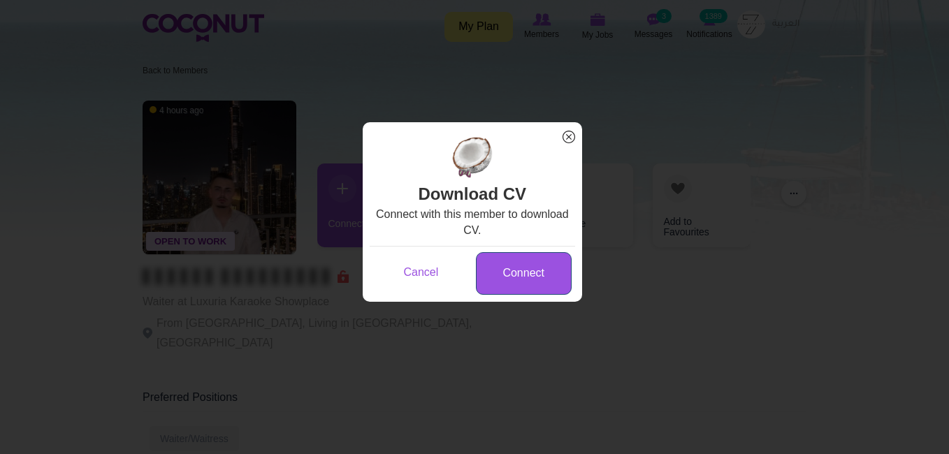
click at [514, 279] on link "Connect" at bounding box center [524, 273] width 96 height 43
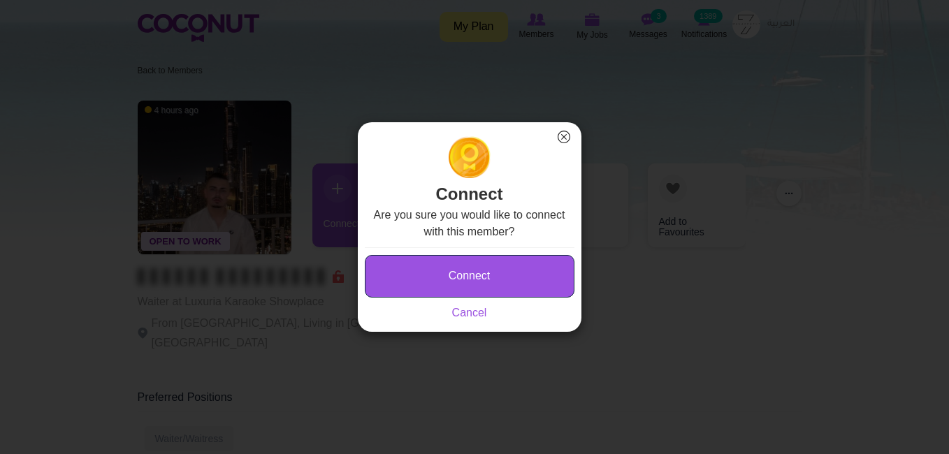
click at [514, 279] on button "Connect" at bounding box center [470, 276] width 210 height 43
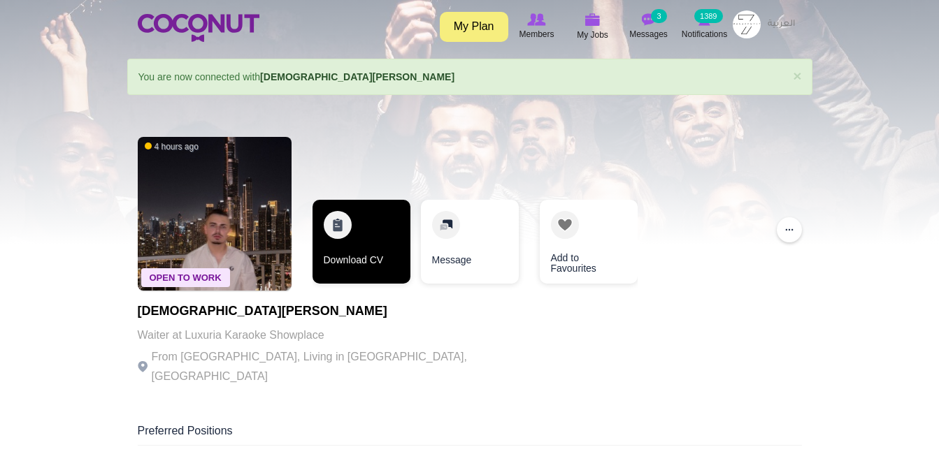
click at [368, 249] on link "Download CV" at bounding box center [361, 242] width 98 height 84
